Goal: Navigation & Orientation: Find specific page/section

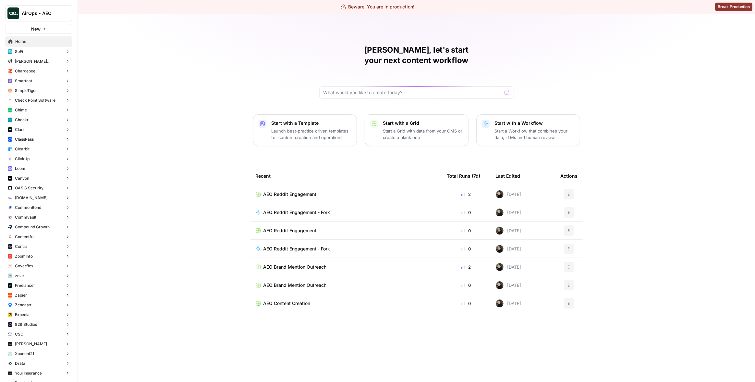
click at [33, 162] on button "ClickUp" at bounding box center [38, 159] width 67 height 10
click at [32, 166] on span "Insights" at bounding box center [45, 169] width 48 height 6
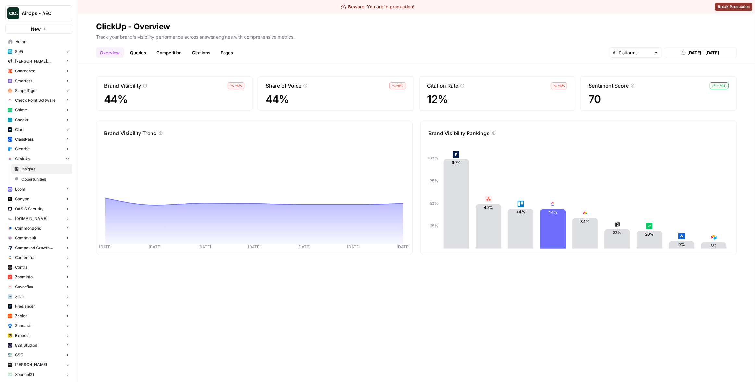
click at [135, 55] on link "Queries" at bounding box center [138, 52] width 24 height 10
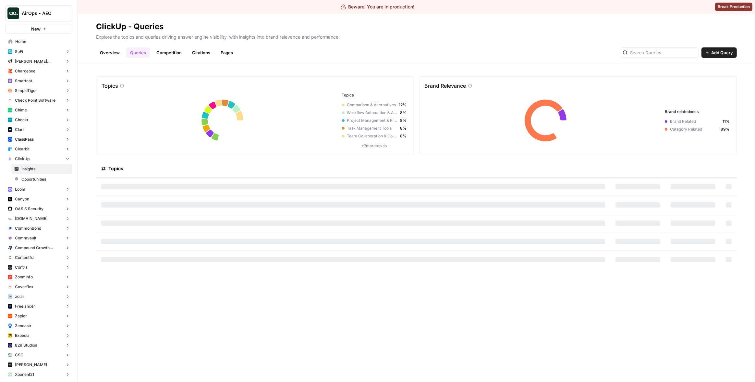
click at [115, 54] on link "Overview" at bounding box center [110, 52] width 28 height 10
